Goal: Task Accomplishment & Management: Manage account settings

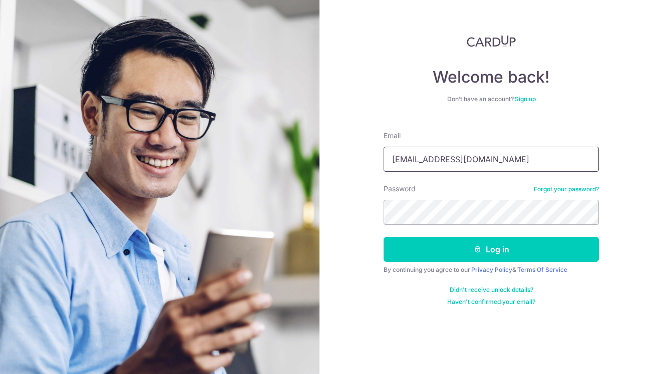
type input "[EMAIL_ADDRESS][DOMAIN_NAME]"
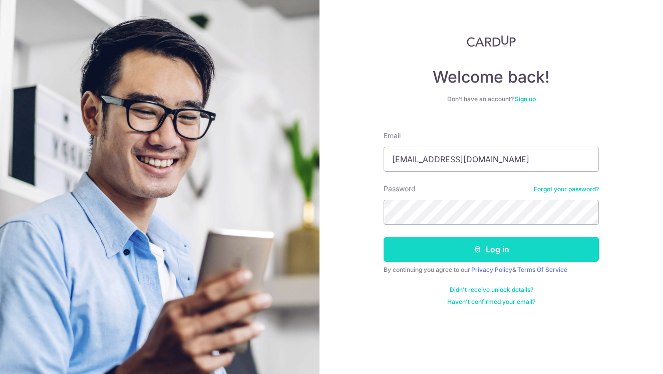
click at [503, 244] on button "Log in" at bounding box center [491, 249] width 215 height 25
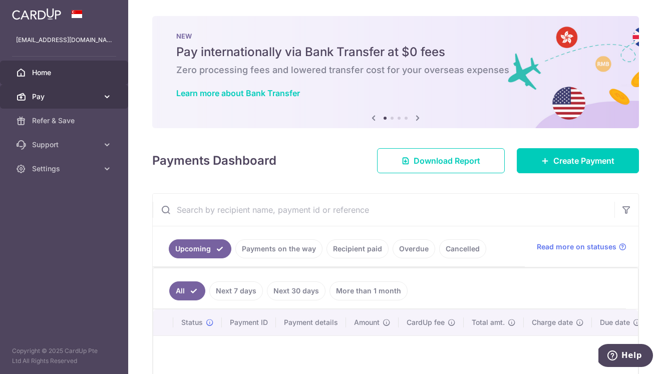
click at [101, 96] on body "elsawws90@gmail.com Home Pay Payments Recipients Cards Refer & Save Support FAQ…" at bounding box center [331, 187] width 663 height 374
click at [108, 99] on icon at bounding box center [107, 97] width 10 height 10
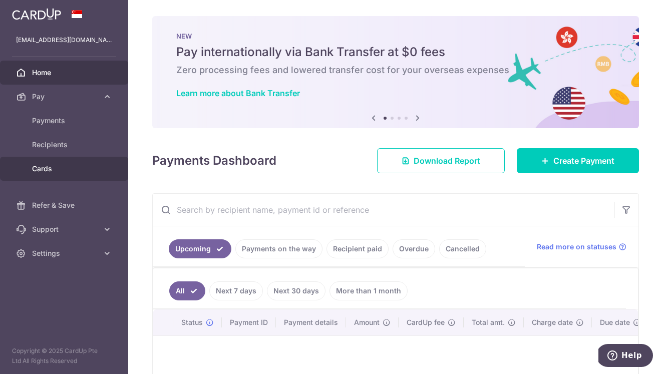
click at [74, 165] on span "Cards" at bounding box center [65, 169] width 66 height 10
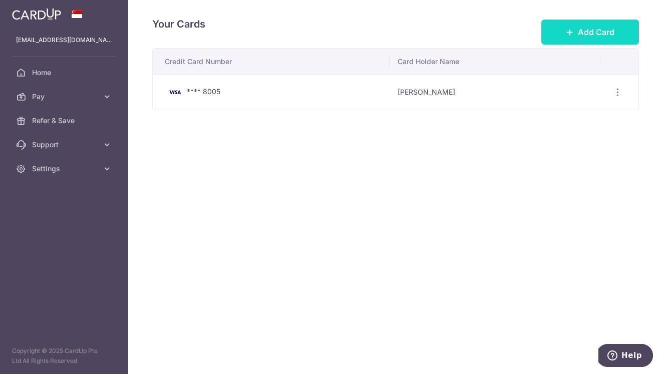
click at [594, 31] on span "Add Card" at bounding box center [596, 32] width 37 height 12
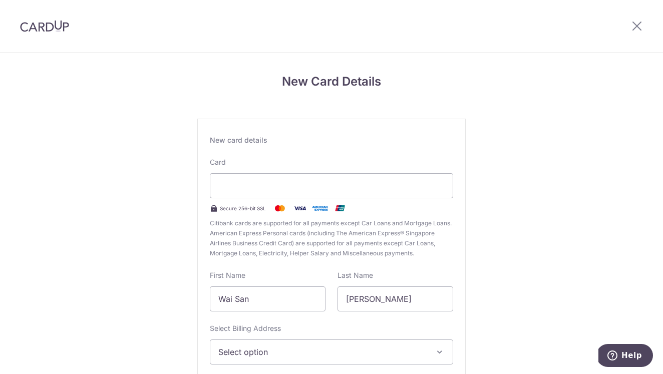
scroll to position [16, 0]
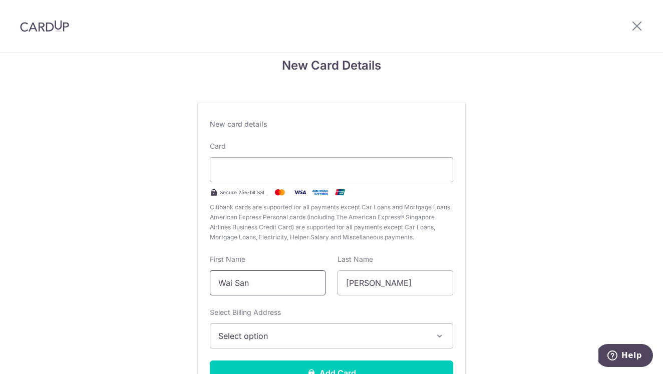
click at [272, 278] on input "Wai San" at bounding box center [268, 283] width 116 height 25
click at [281, 285] on input "Wai San" at bounding box center [268, 283] width 116 height 25
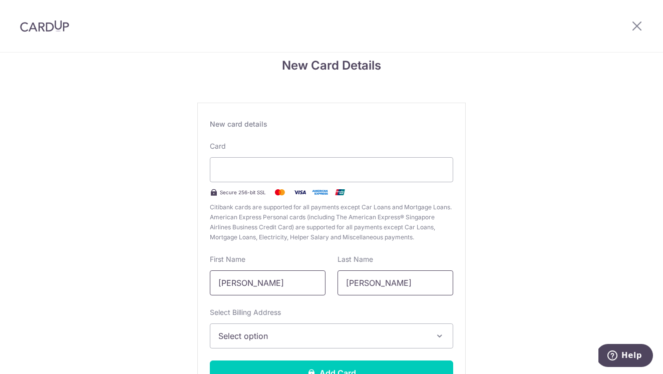
type input "[PERSON_NAME]"
click at [364, 287] on input "[PERSON_NAME]" at bounding box center [396, 283] width 116 height 25
type input "CHIN"
click at [350, 333] on span "Select option" at bounding box center [322, 336] width 208 height 12
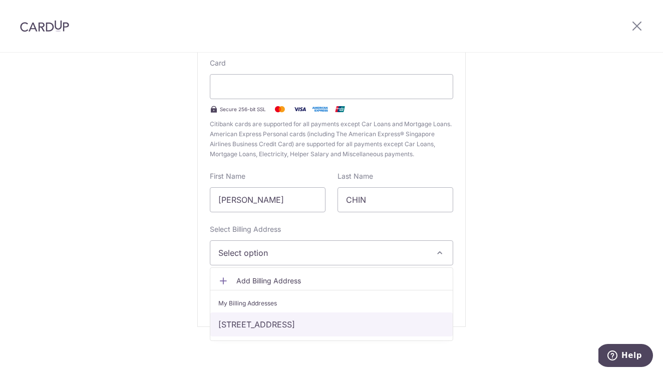
scroll to position [99, 0]
click at [349, 316] on link "[STREET_ADDRESS]" at bounding box center [331, 325] width 243 height 24
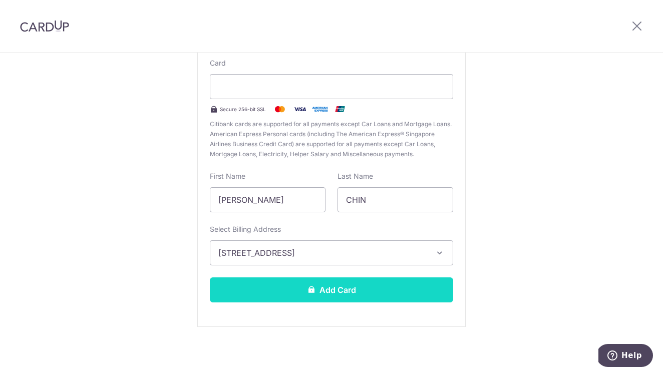
click at [365, 290] on button "Add Card" at bounding box center [332, 290] width 244 height 25
click at [348, 289] on button "Add Card" at bounding box center [332, 290] width 244 height 25
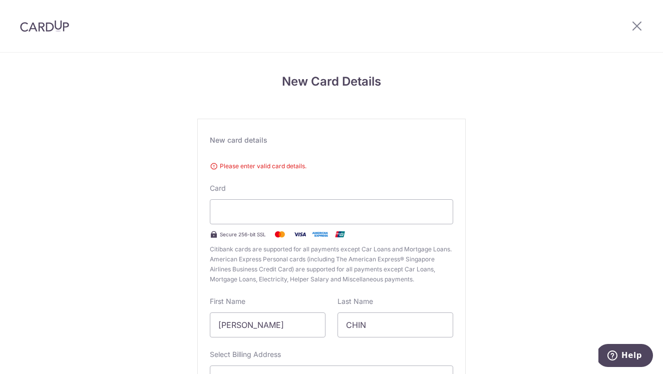
scroll to position [0, 0]
click at [637, 30] on icon at bounding box center [637, 26] width 12 height 13
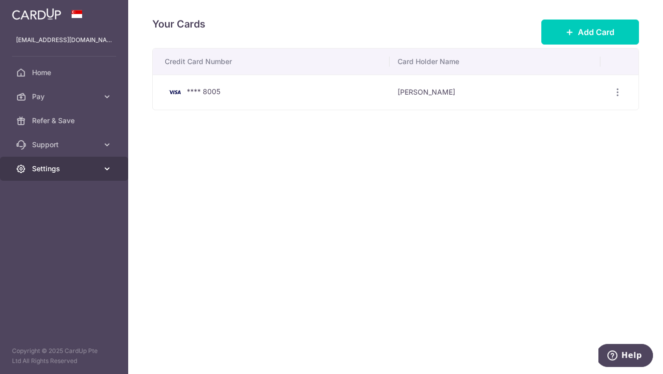
click at [112, 170] on link "Settings" at bounding box center [64, 169] width 128 height 24
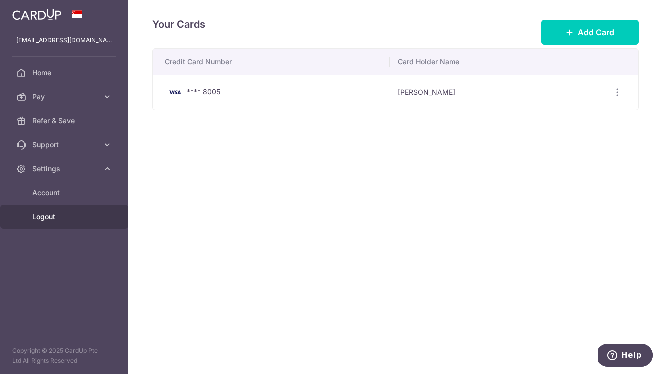
click at [51, 218] on span "Logout" at bounding box center [65, 217] width 66 height 10
